Goal: Information Seeking & Learning: Compare options

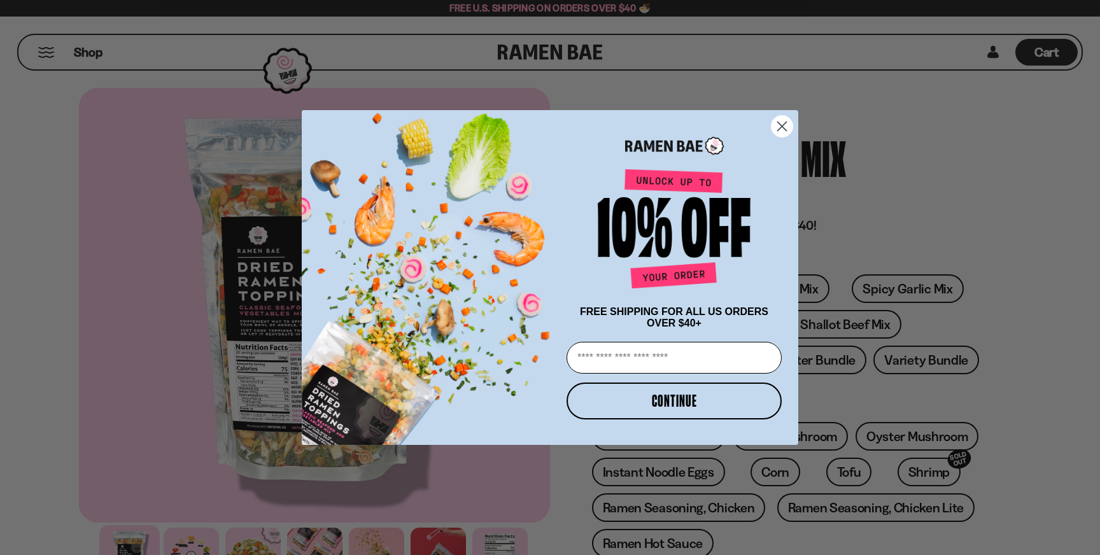
click at [792, 125] on circle "Close dialog" at bounding box center [782, 126] width 21 height 21
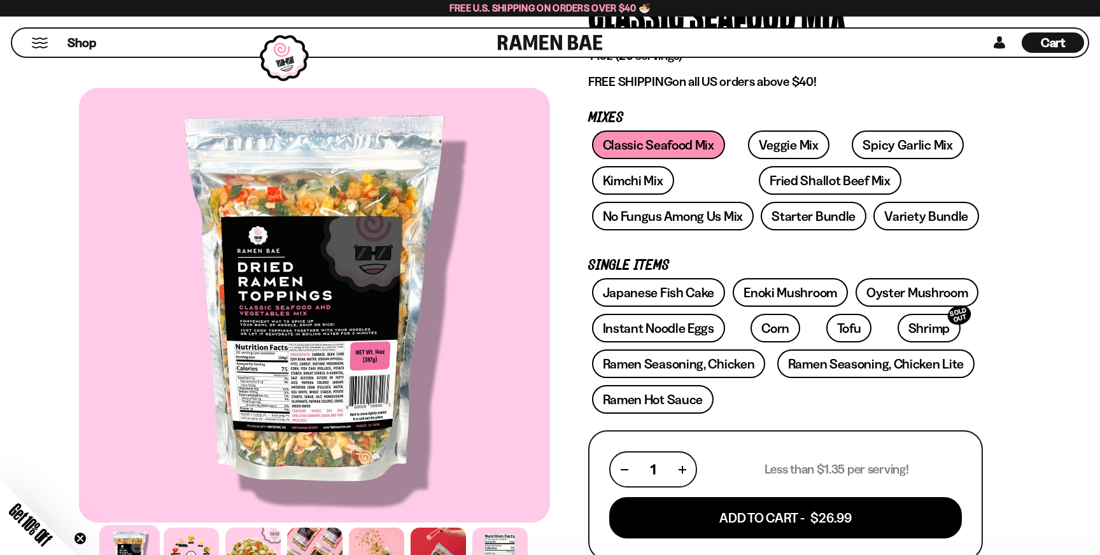
scroll to position [162, 0]
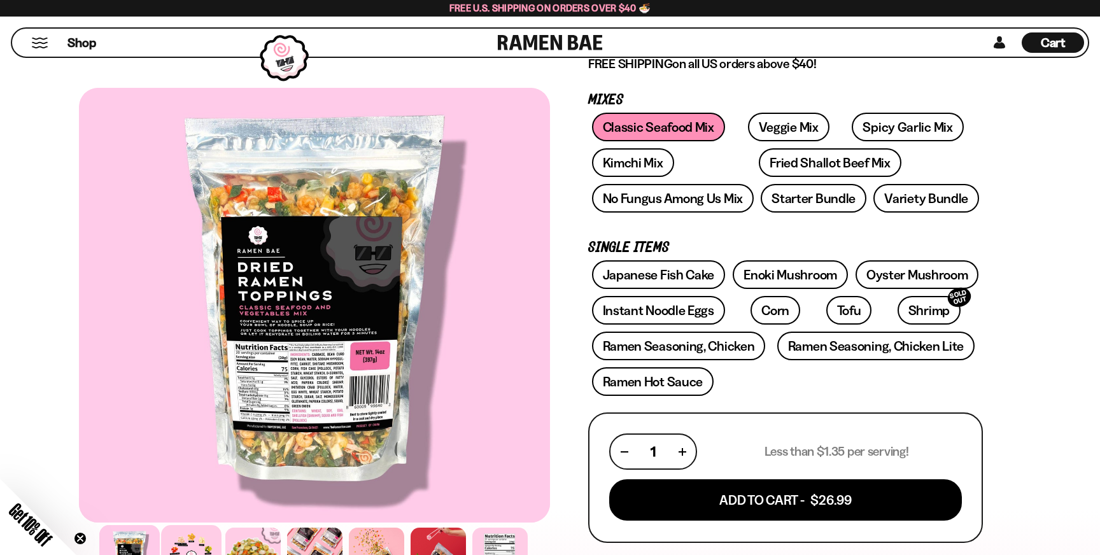
click at [199, 535] on div at bounding box center [191, 555] width 60 height 60
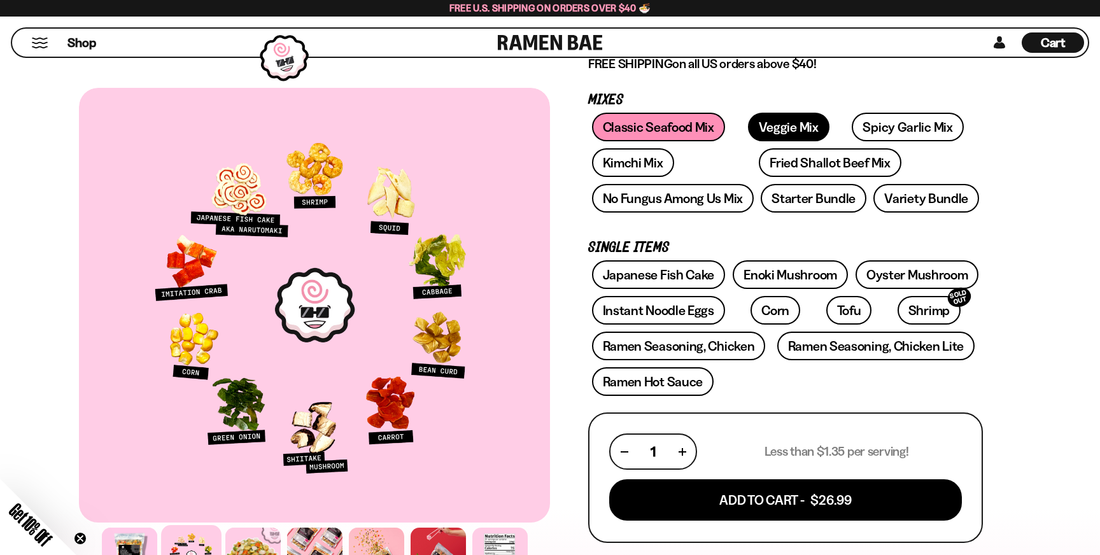
click at [760, 130] on link "Veggie Mix" at bounding box center [789, 127] width 82 height 29
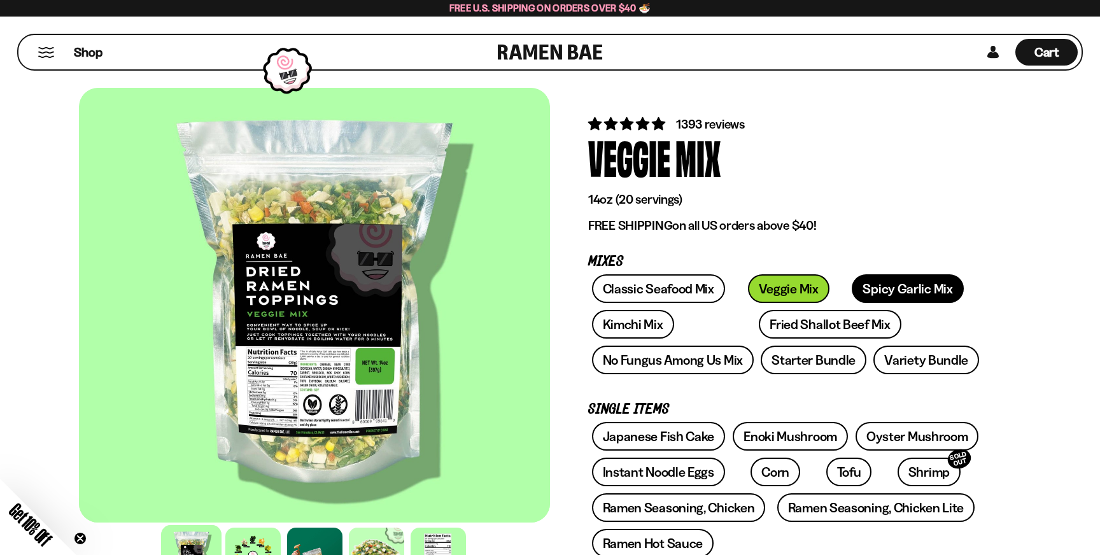
click at [852, 288] on link "Spicy Garlic Mix" at bounding box center [907, 288] width 111 height 29
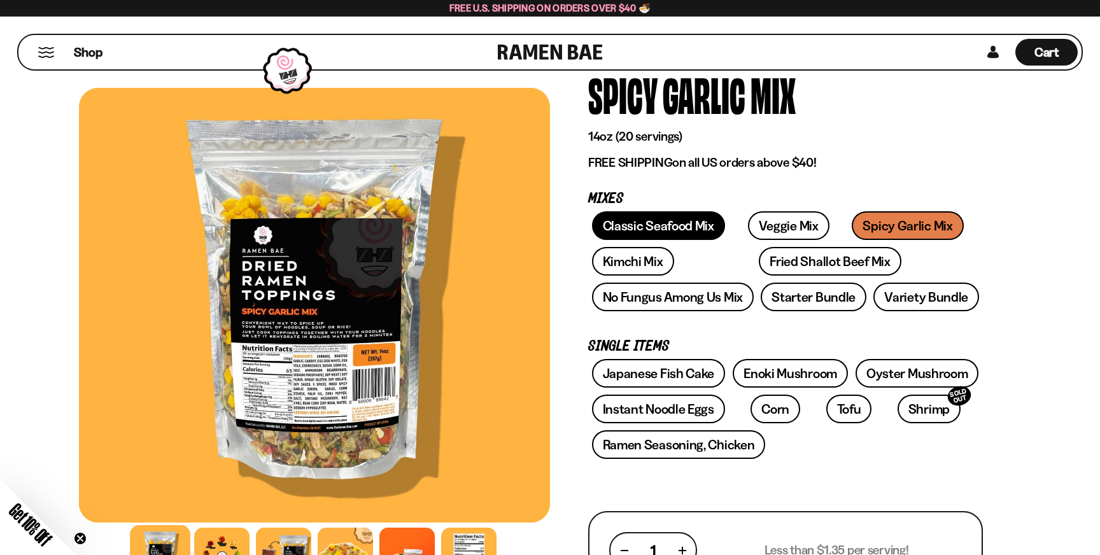
scroll to position [66, 0]
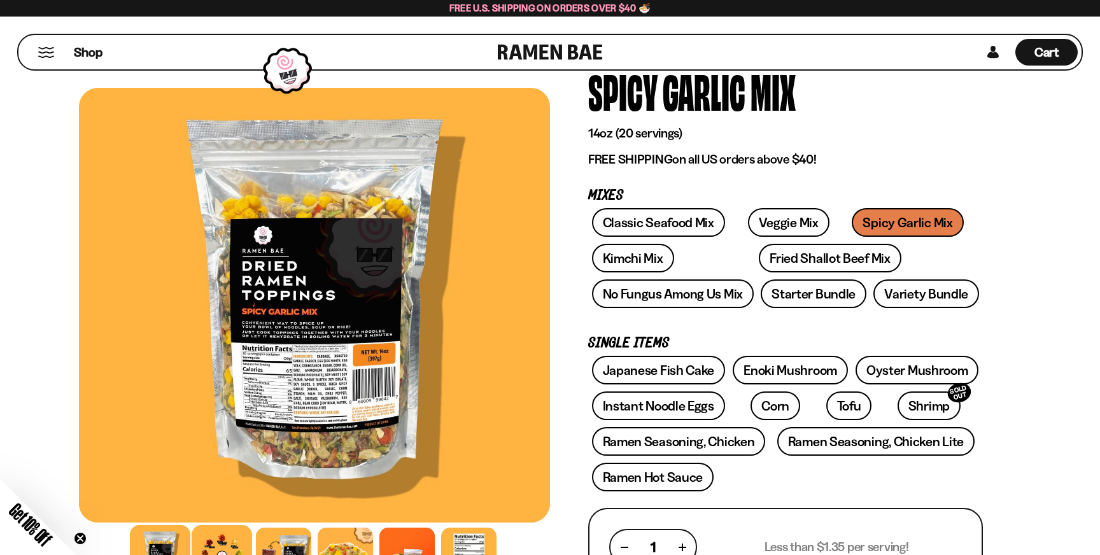
click at [222, 546] on div at bounding box center [222, 555] width 60 height 60
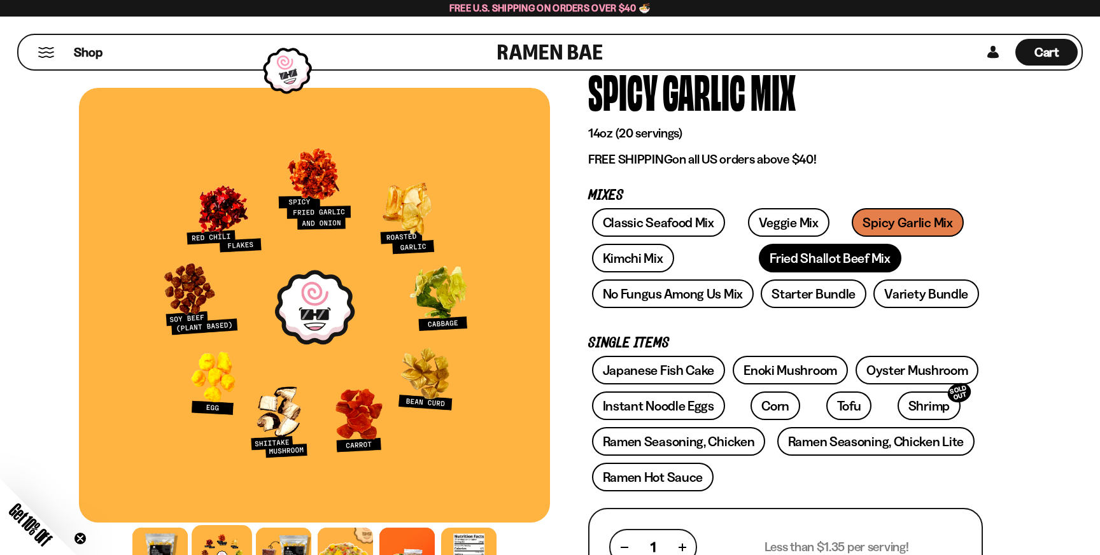
click at [759, 260] on link "Fried Shallot Beef Mix" at bounding box center [830, 258] width 142 height 29
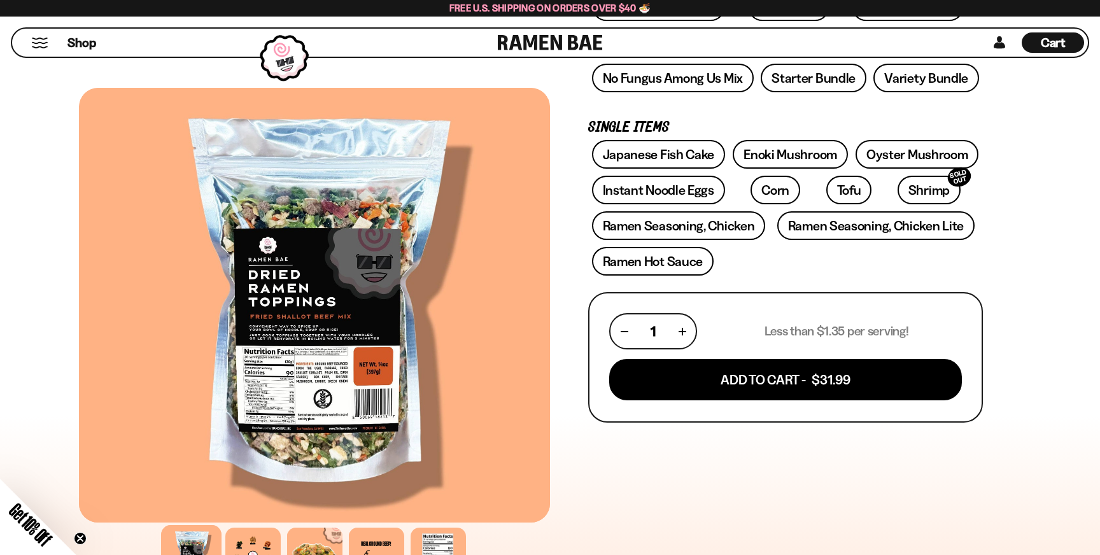
scroll to position [278, 0]
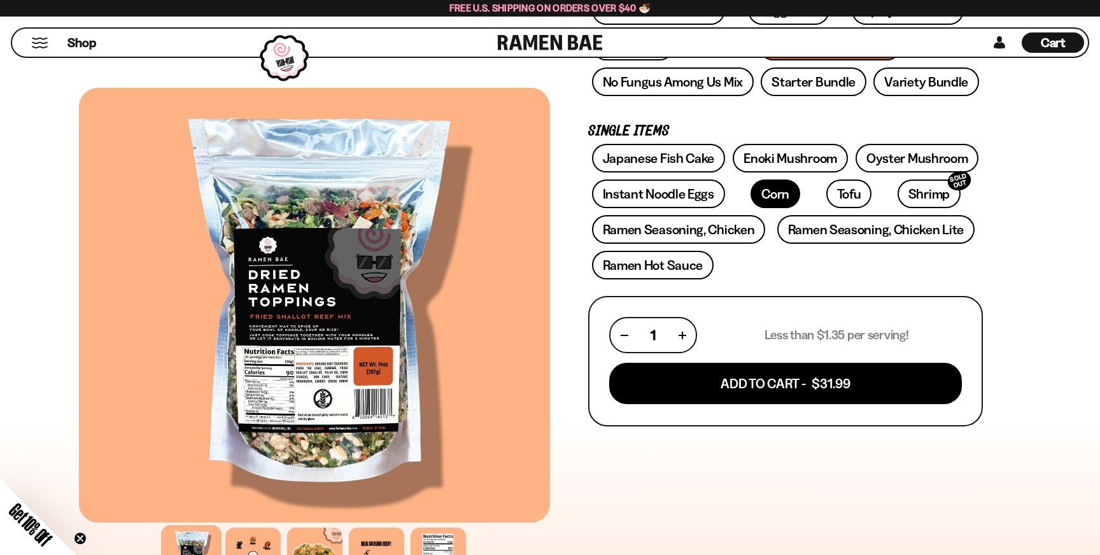
click at [751, 195] on link "Corn" at bounding box center [776, 194] width 50 height 29
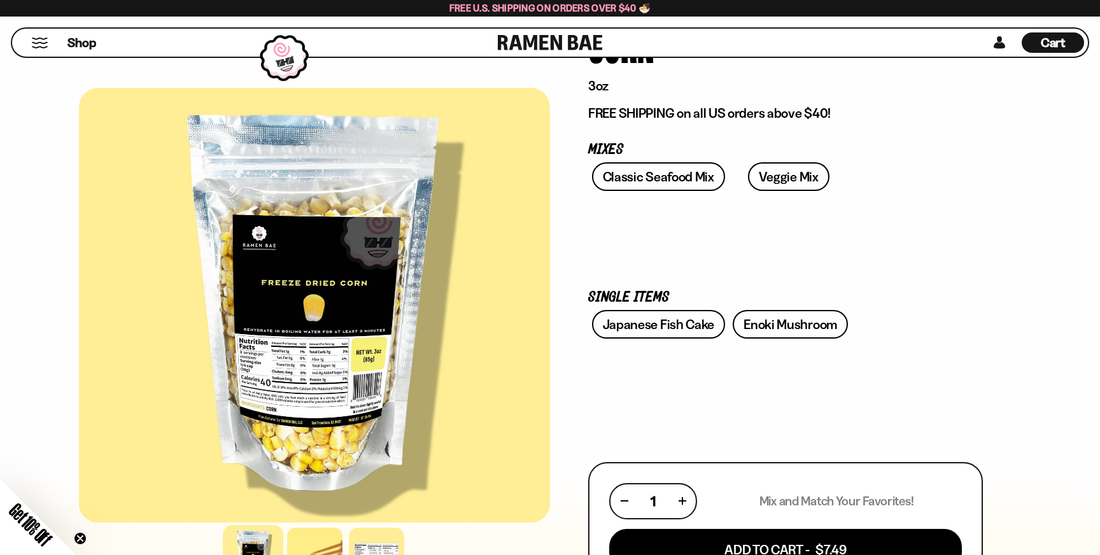
scroll to position [329, 0]
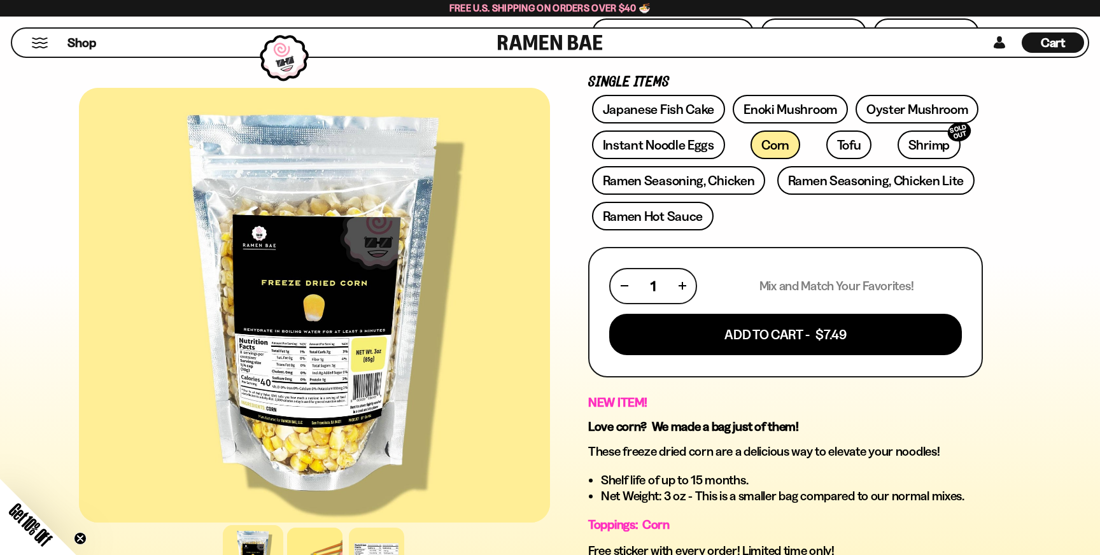
click at [31, 43] on button "Mobile Menu Trigger" at bounding box center [39, 43] width 17 height 11
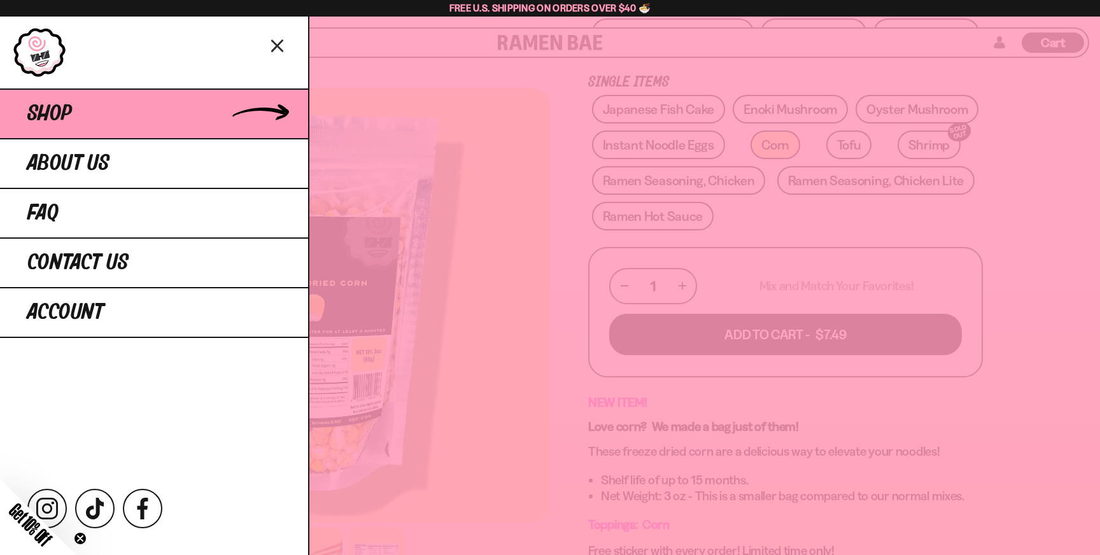
click at [75, 119] on link "Shop" at bounding box center [154, 114] width 308 height 50
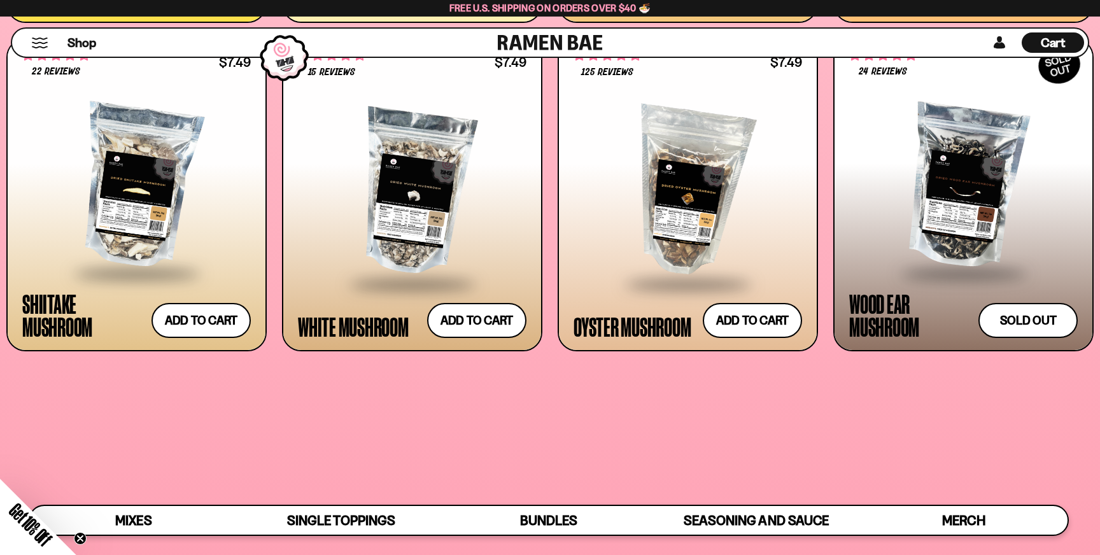
scroll to position [1945, 0]
